Goal: Information Seeking & Learning: Check status

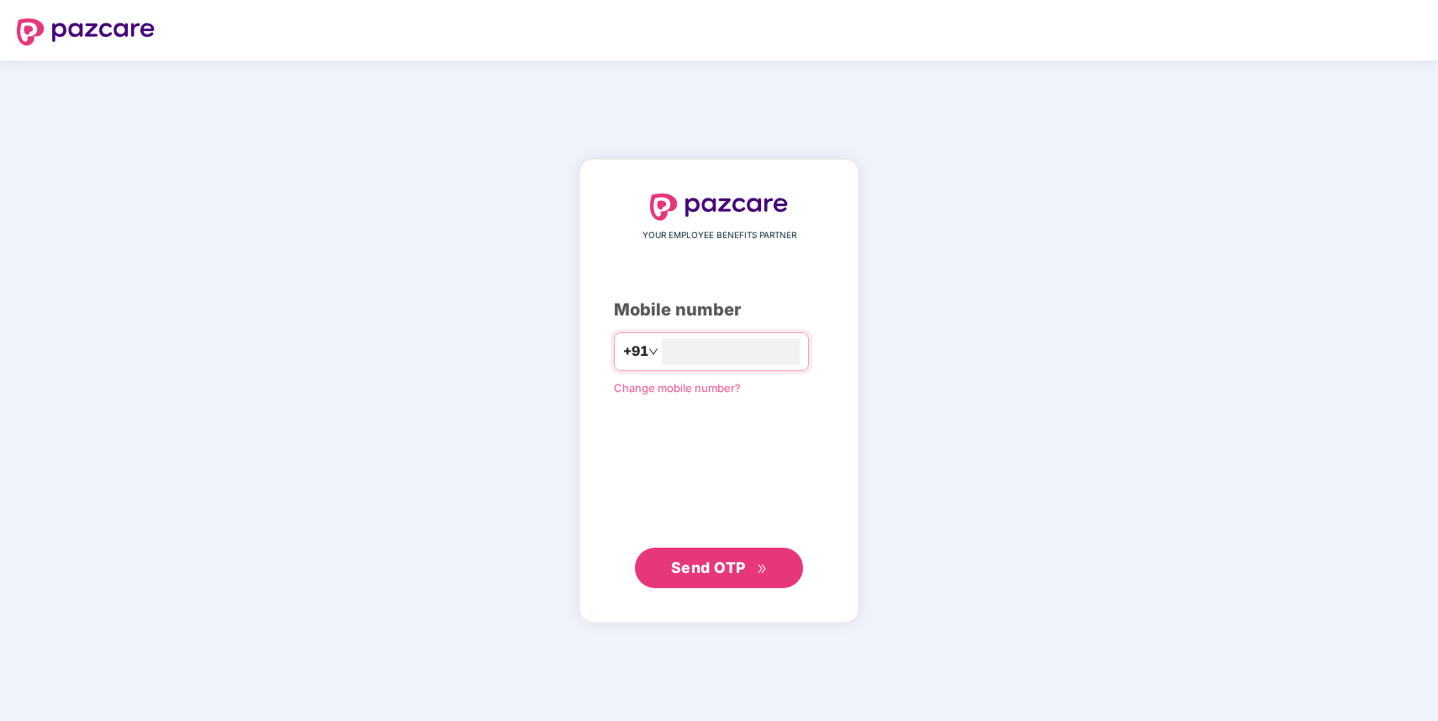
type input "**********"
click at [716, 581] on button "Send OTP" at bounding box center [719, 567] width 168 height 40
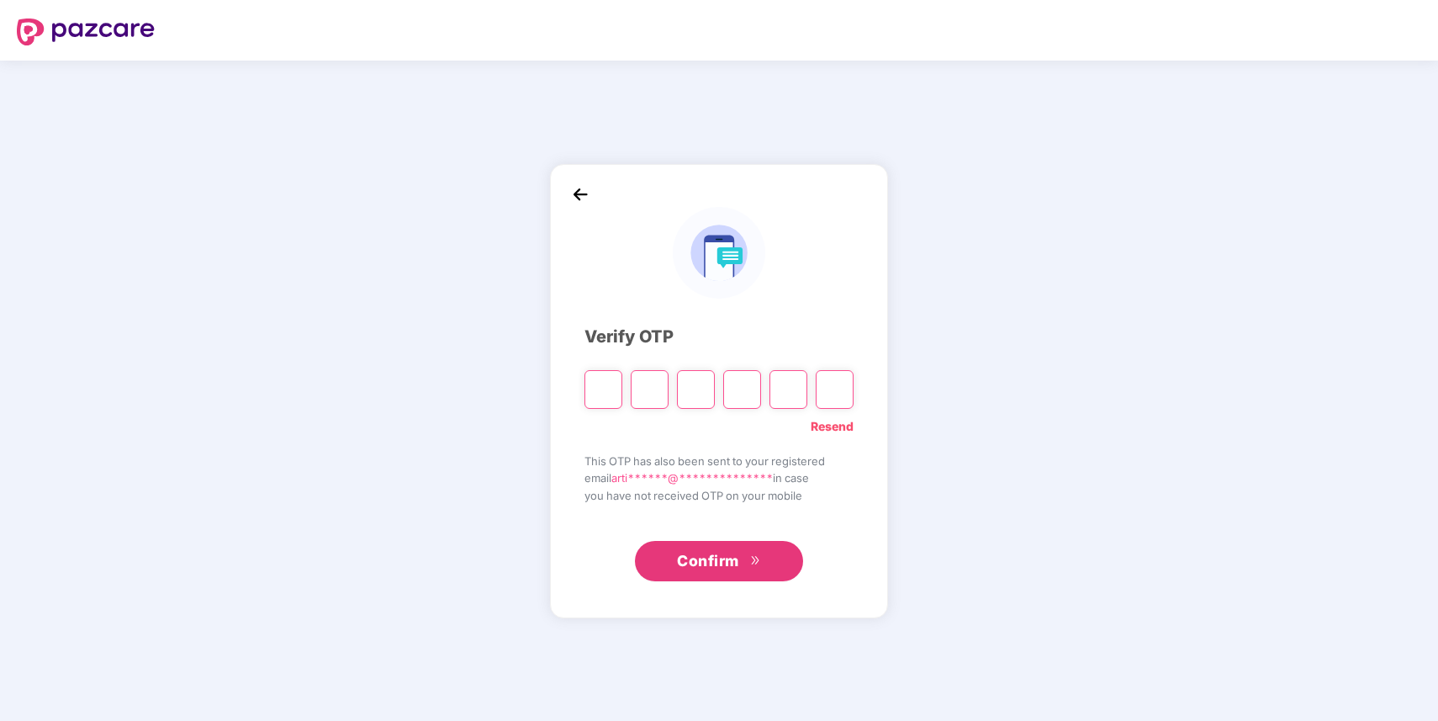
type input "*"
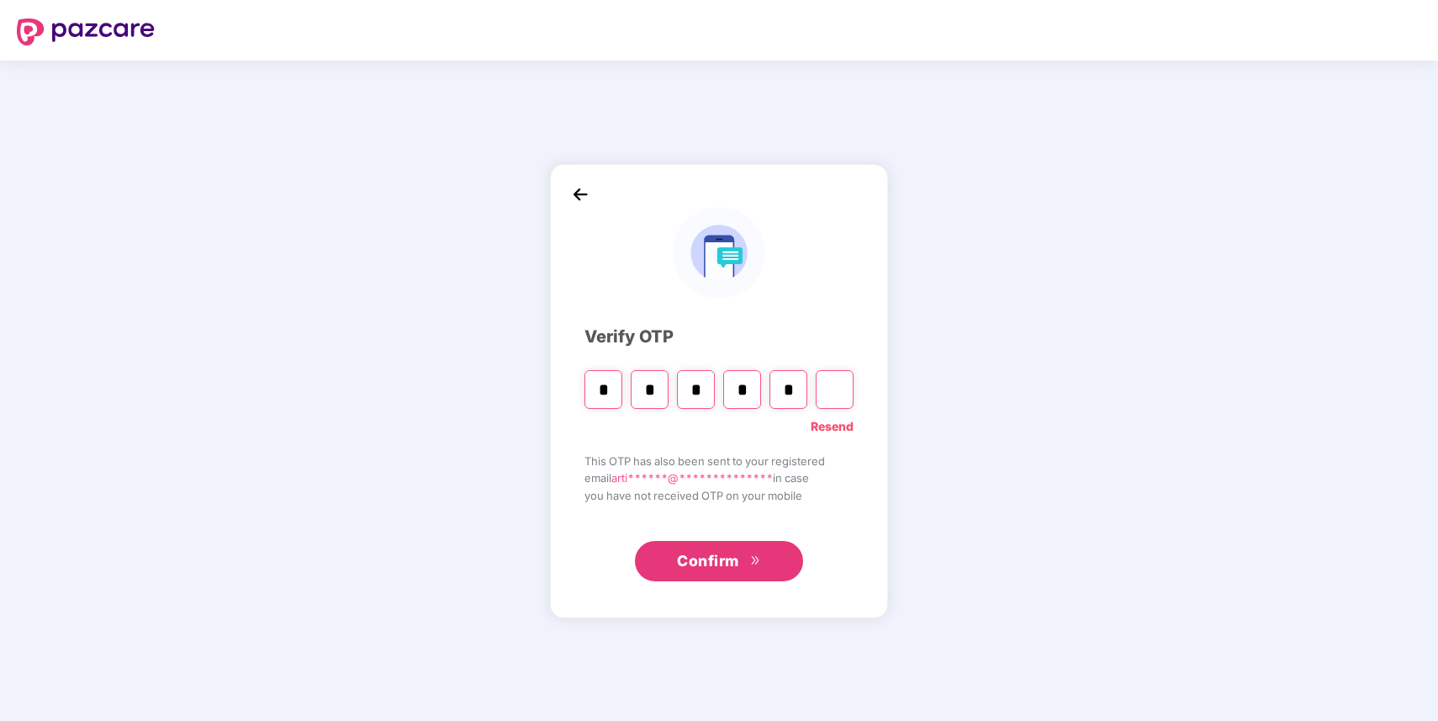
type input "*"
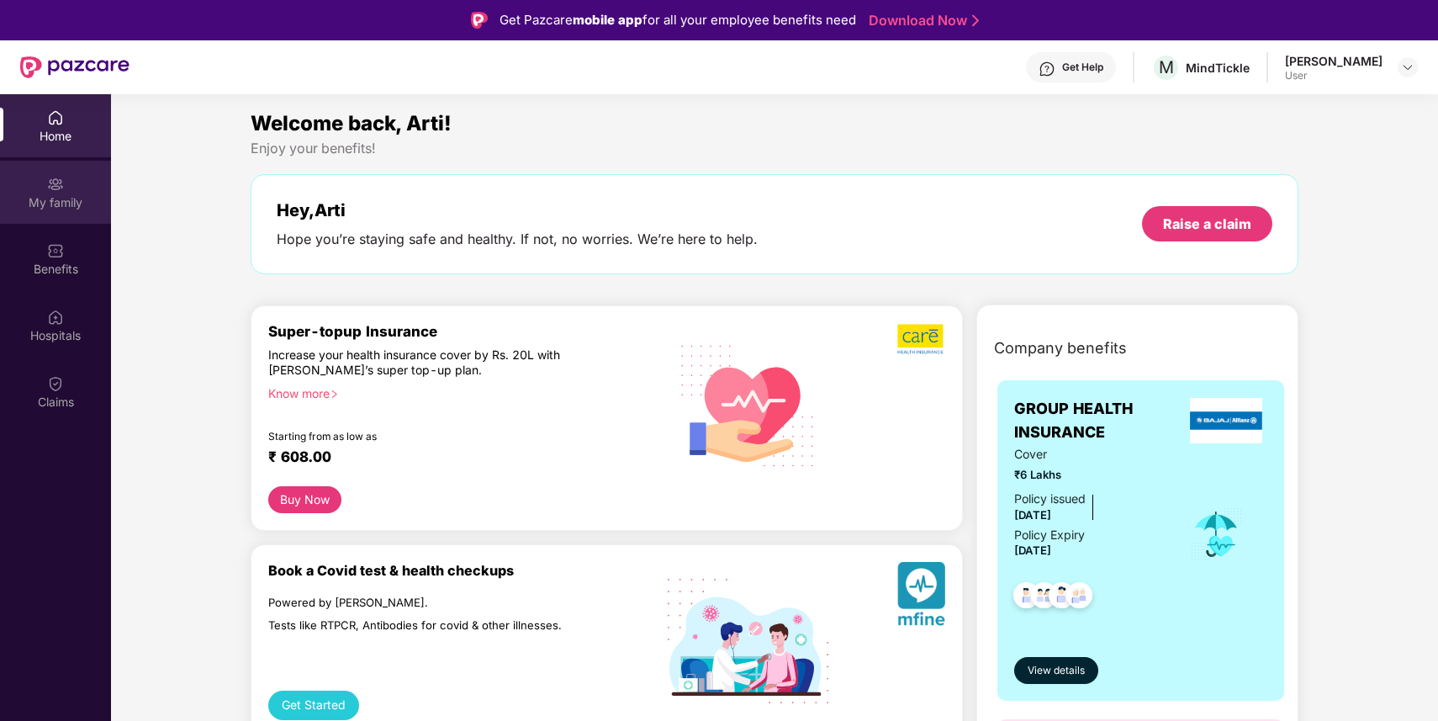
click at [56, 199] on div "My family" at bounding box center [55, 202] width 111 height 17
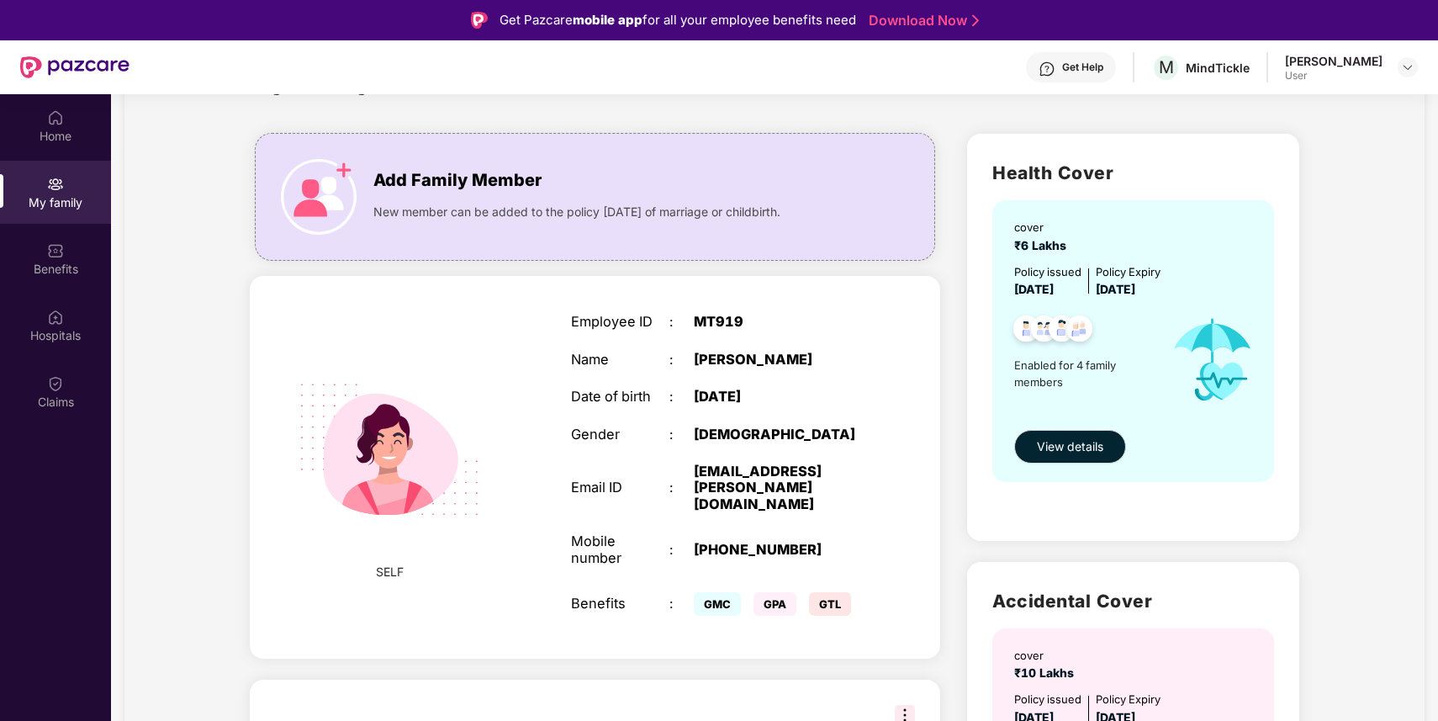
scroll to position [101, 0]
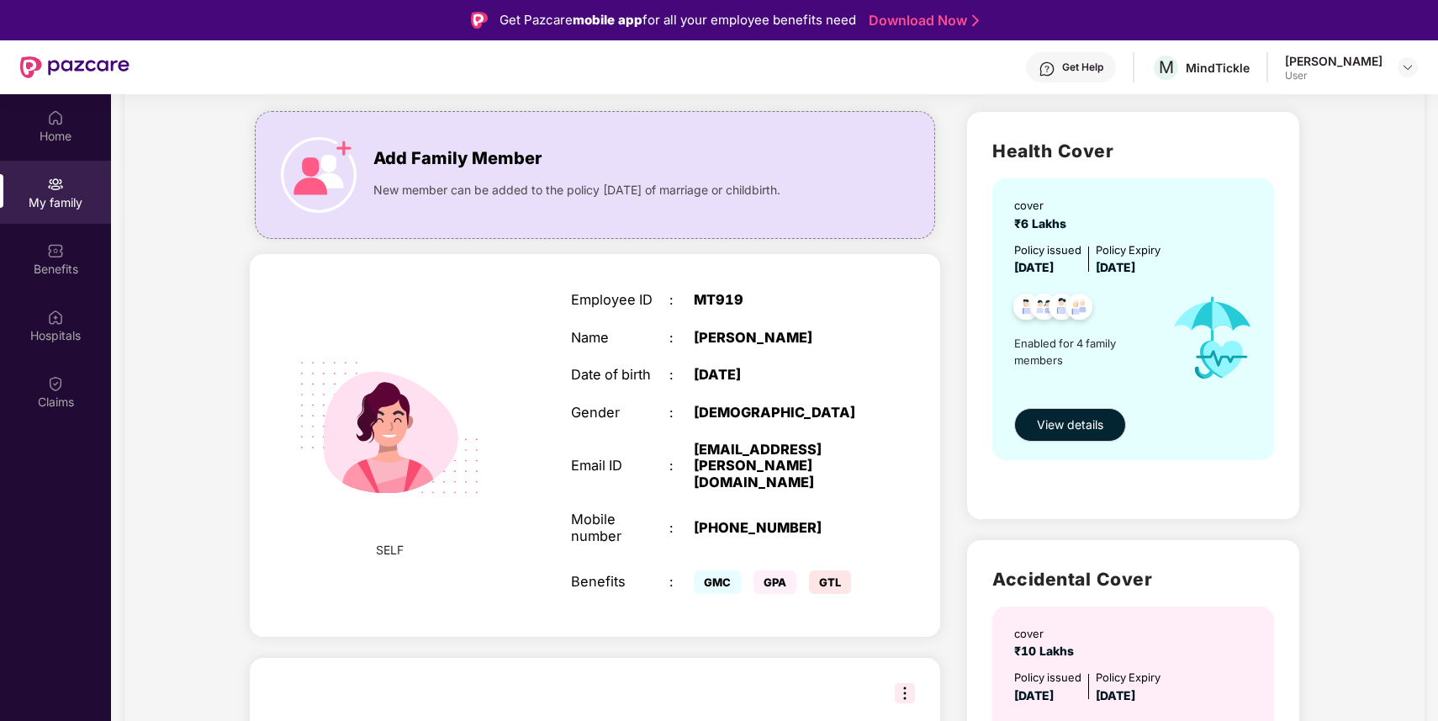
click at [767, 488] on div "Employee ID : MT919 Name : [PERSON_NAME] Date of birth : [DEMOGRAPHIC_DATA] Gen…" at bounding box center [718, 445] width 329 height 348
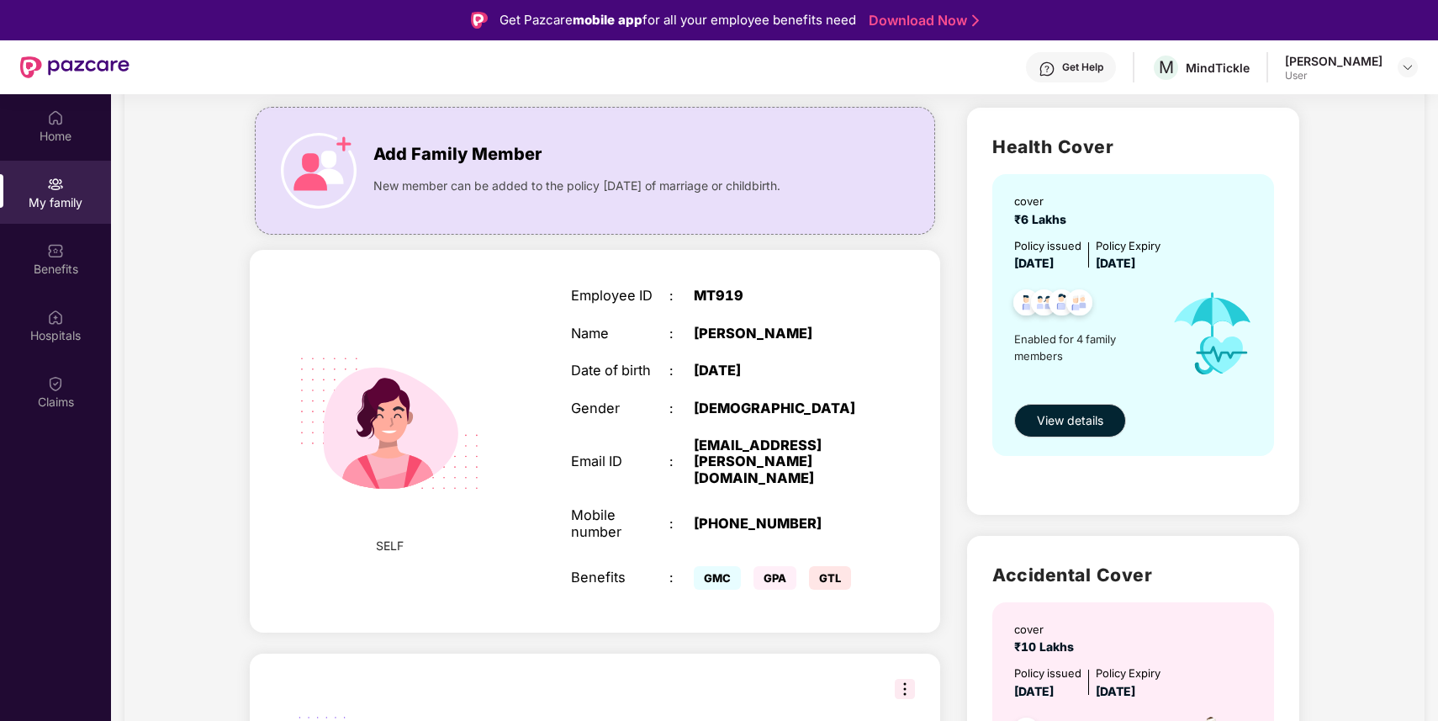
scroll to position [74, 0]
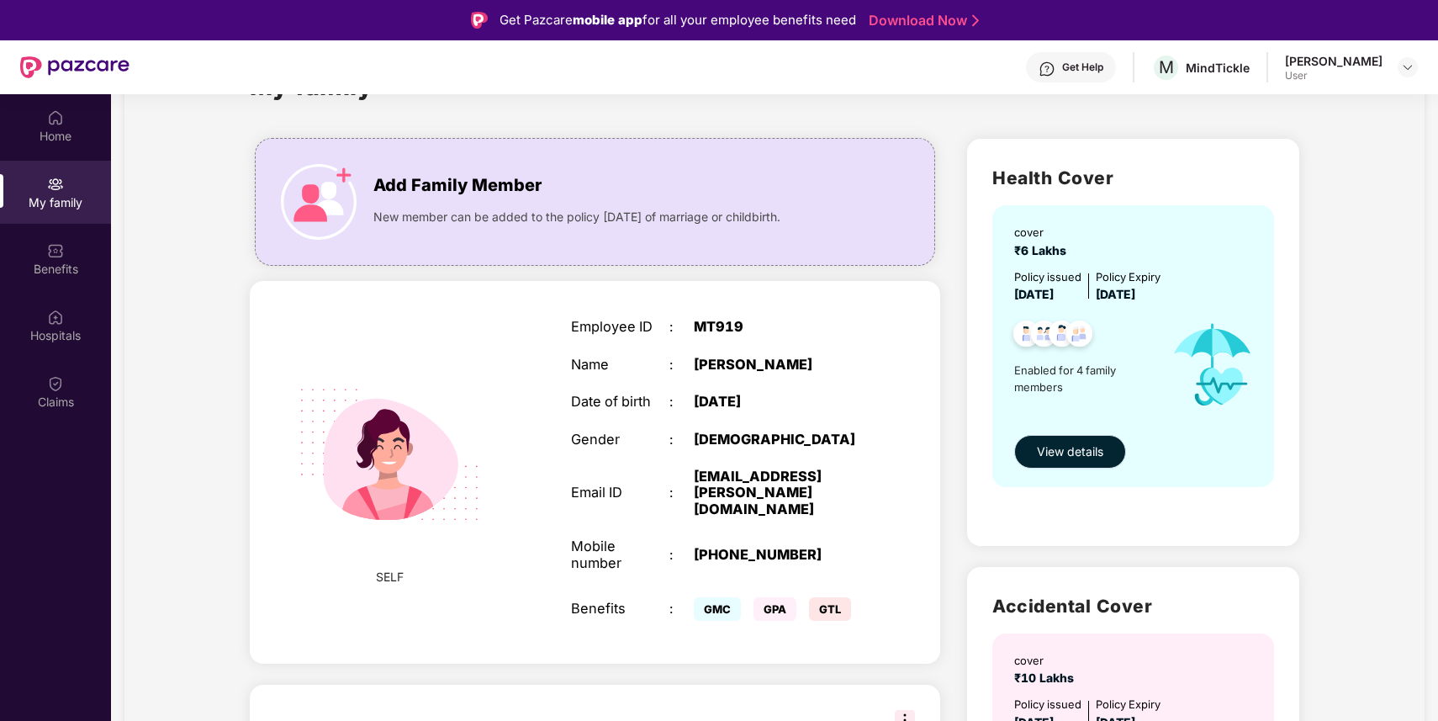
click at [1065, 451] on span "View details" at bounding box center [1070, 451] width 66 height 18
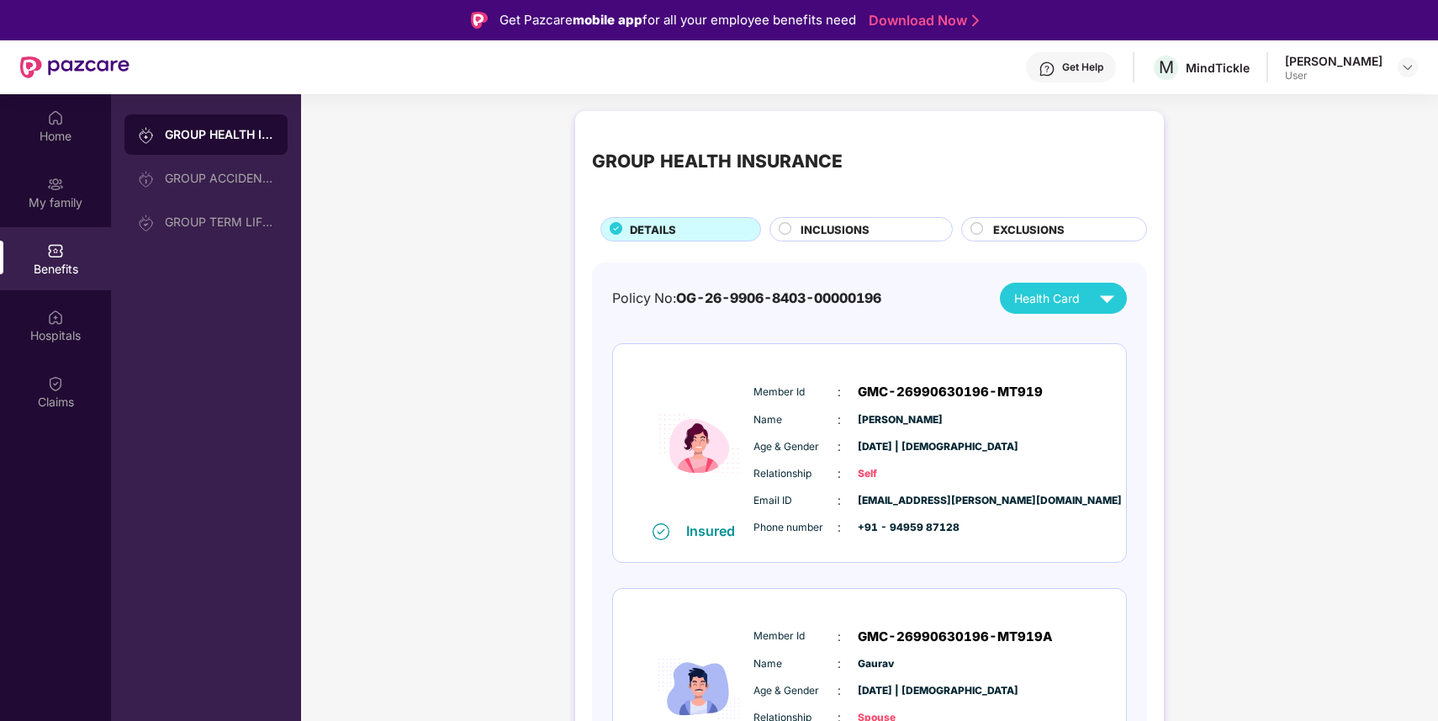
click at [926, 294] on div "Policy No: OG-26-9906-8403-00000196 Health Card" at bounding box center [869, 298] width 515 height 31
click at [744, 309] on div "Policy No: OG-26-9906-8403-00000196 Health Card" at bounding box center [869, 298] width 515 height 31
click at [209, 179] on div "GROUP ACCIDENTAL INSURANCE" at bounding box center [219, 178] width 109 height 13
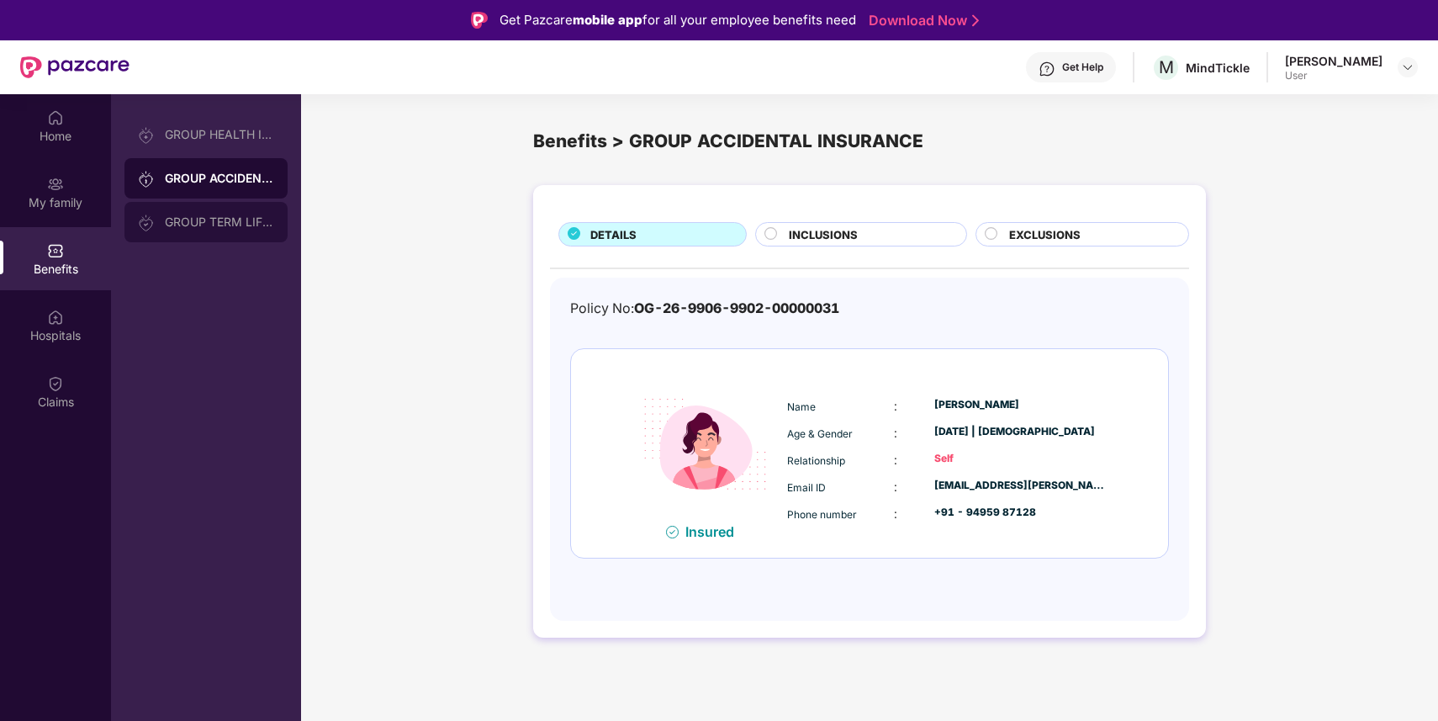
click at [209, 225] on div "GROUP TERM LIFE INSURANCE" at bounding box center [219, 221] width 109 height 13
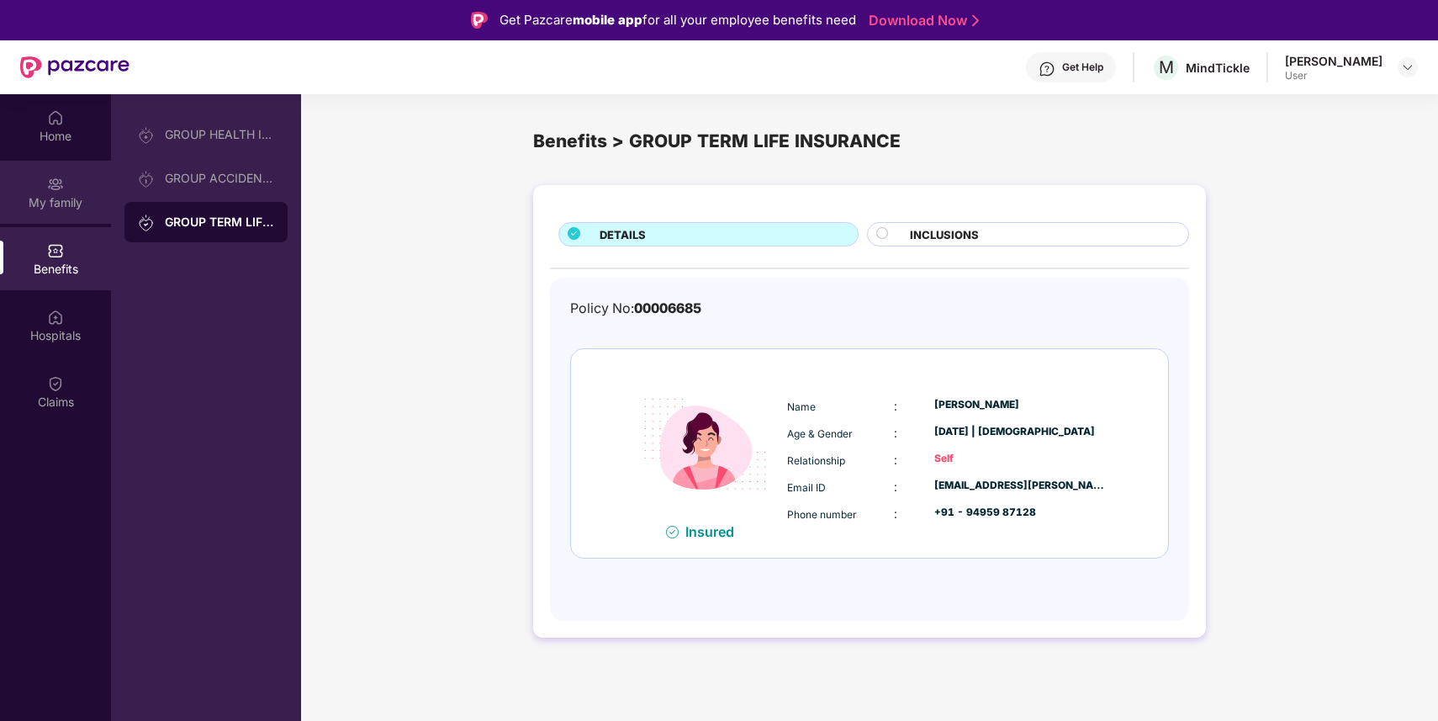
click at [64, 191] on div "My family" at bounding box center [55, 192] width 111 height 63
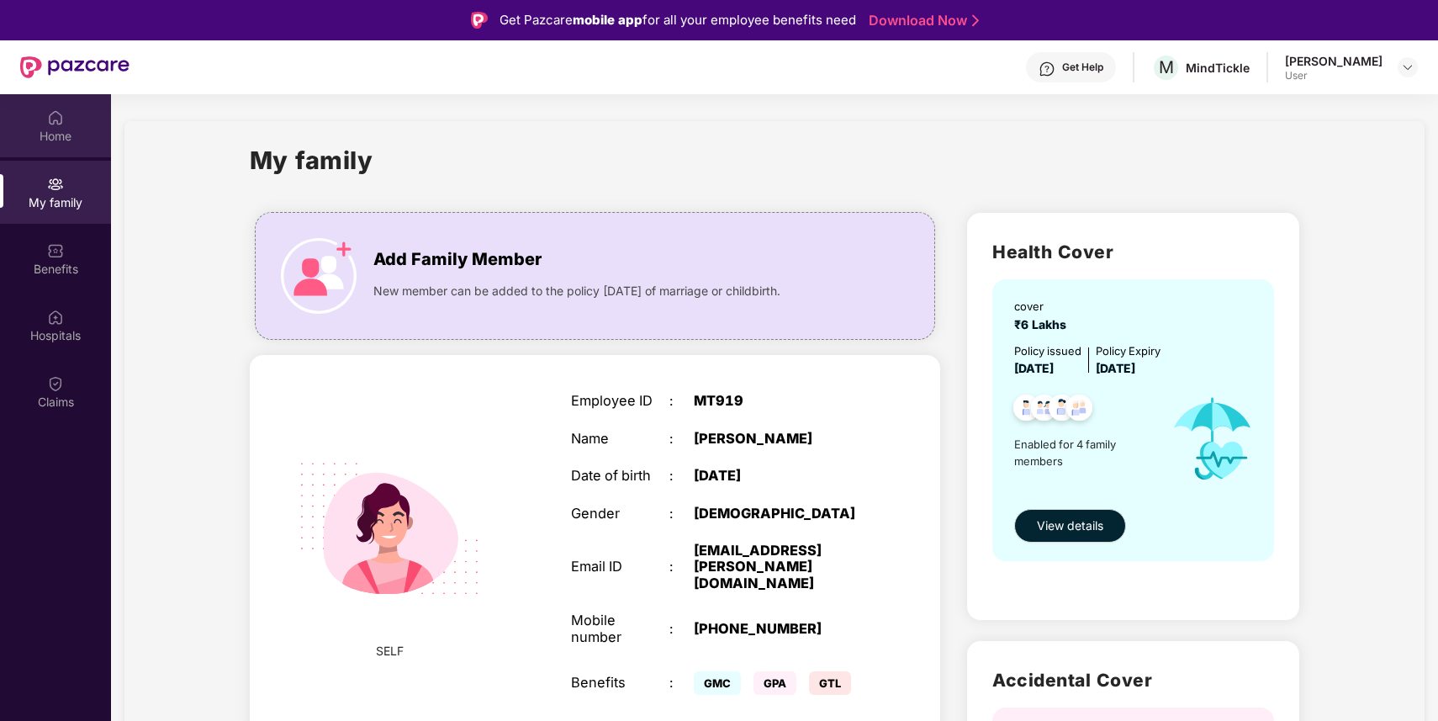
click at [44, 110] on div "Home" at bounding box center [55, 125] width 111 height 63
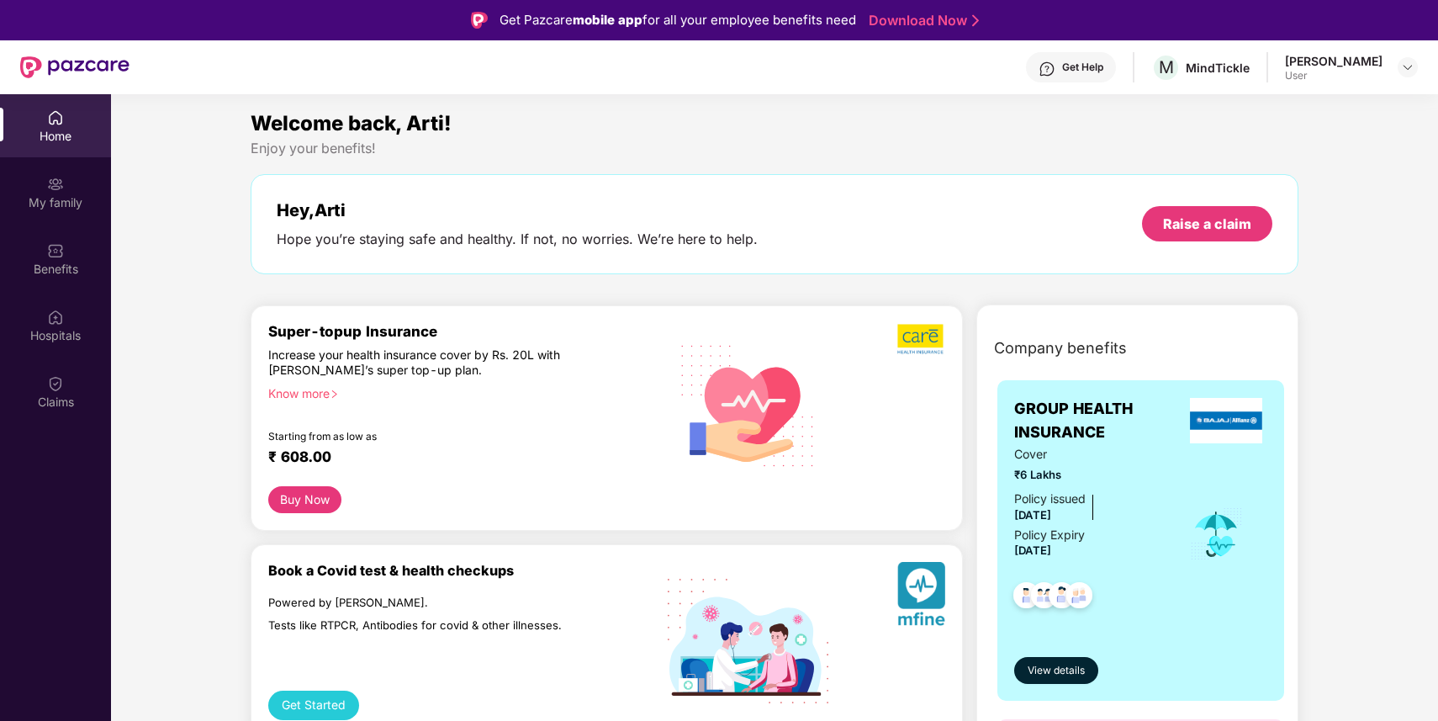
click at [1075, 431] on span "GROUP HEALTH INSURANCE" at bounding box center [1099, 421] width 171 height 48
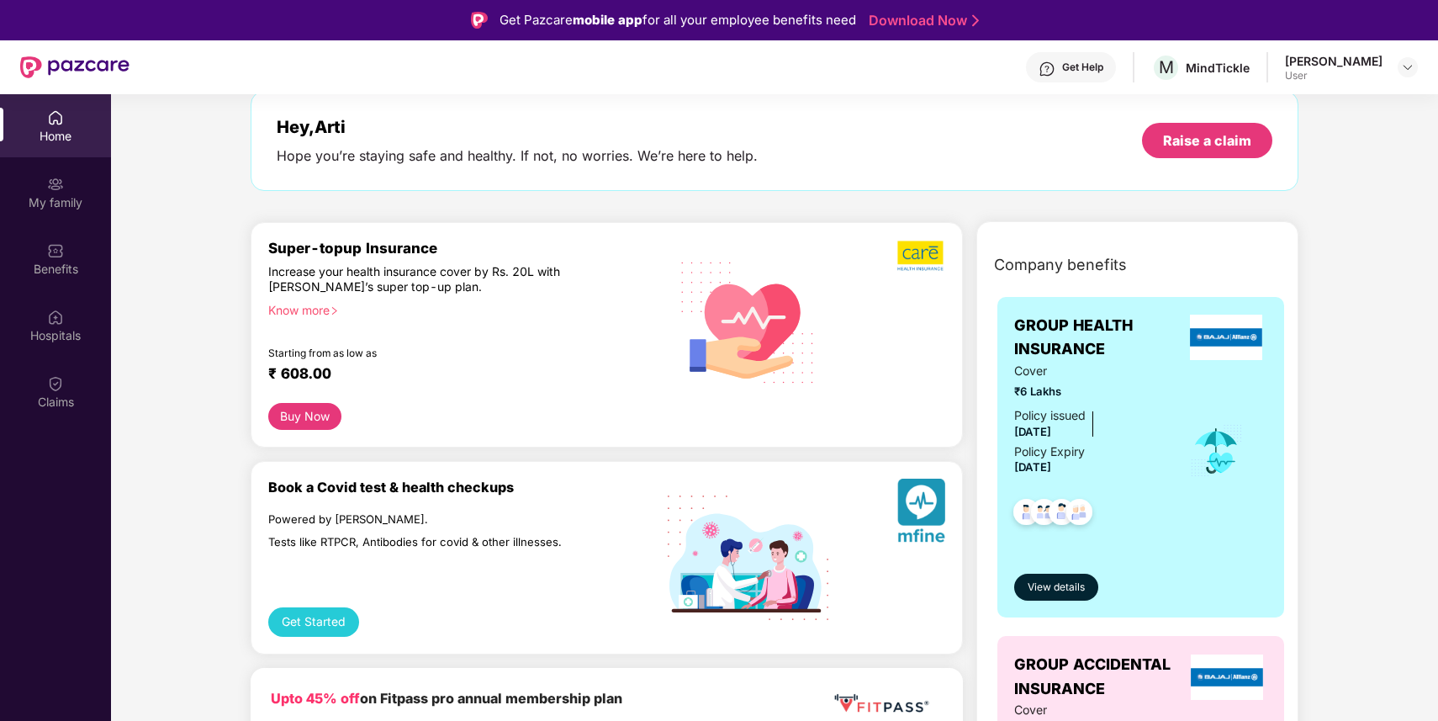
scroll to position [93, 0]
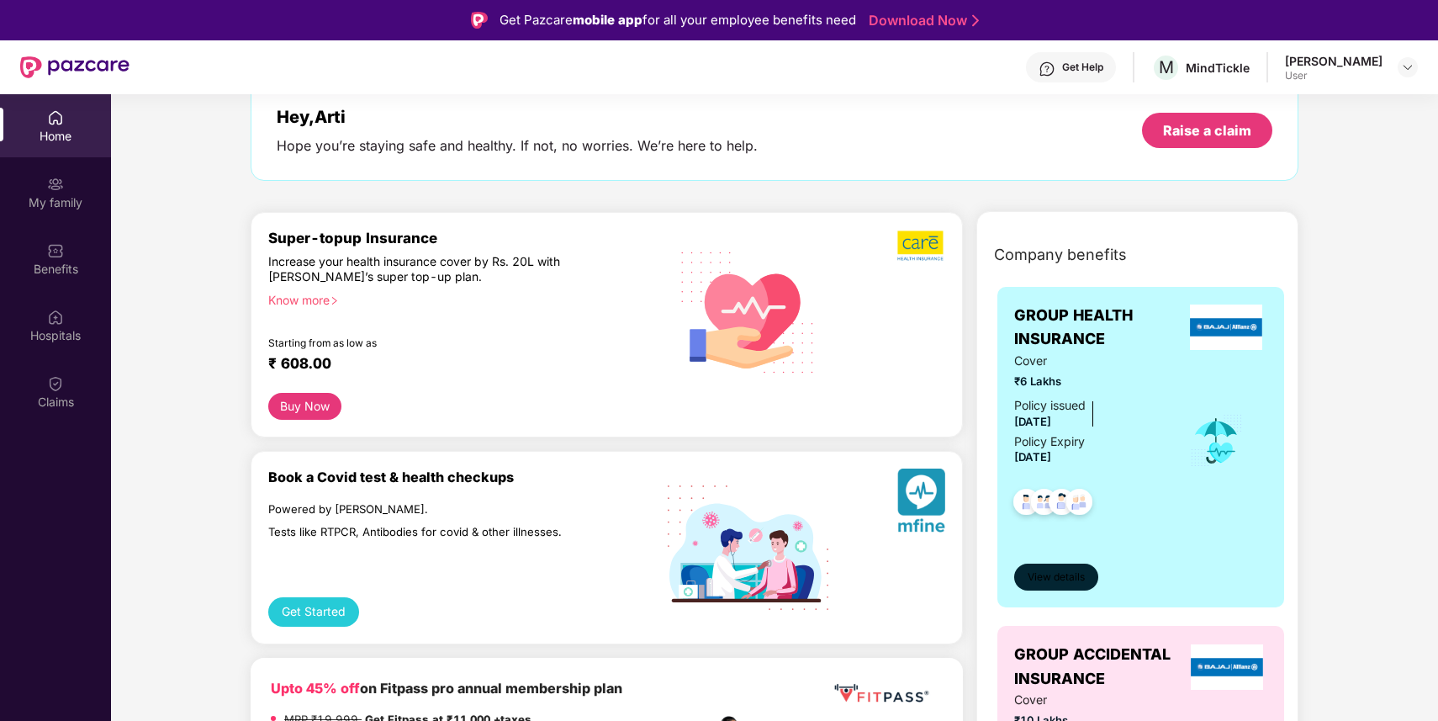
click at [1056, 579] on span "View details" at bounding box center [1056, 577] width 57 height 16
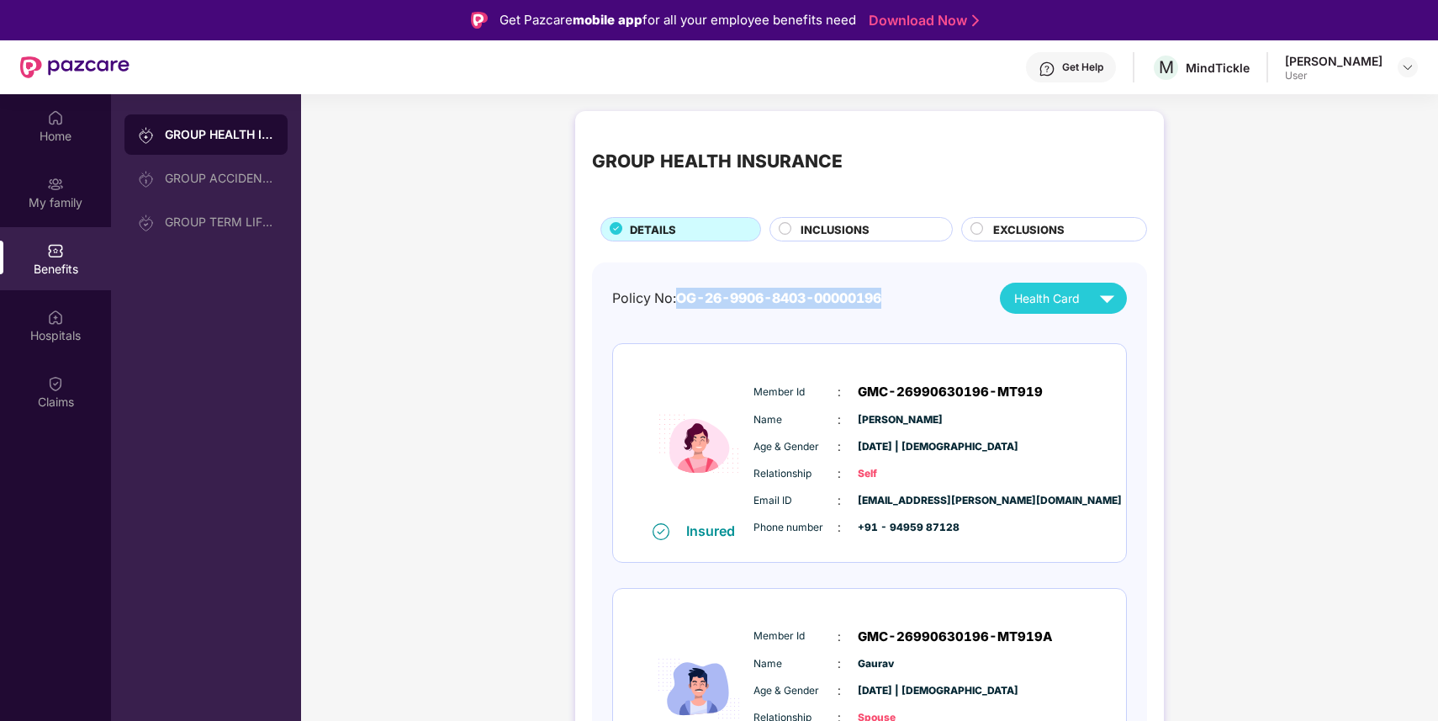
copy span "OG-26-9906-8403-00000196"
drag, startPoint x: 897, startPoint y: 296, endPoint x: 681, endPoint y: 291, distance: 216.2
click at [681, 291] on div "Policy No: OG-26-9906-8403-00000196 Health Card" at bounding box center [869, 298] width 515 height 31
